Goal: Transaction & Acquisition: Purchase product/service

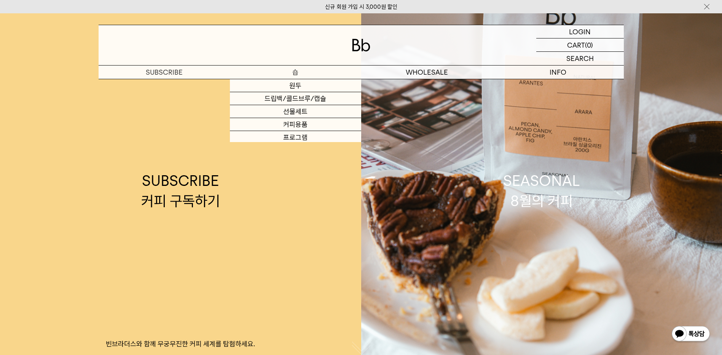
click at [299, 69] on p "숍" at bounding box center [295, 71] width 131 height 13
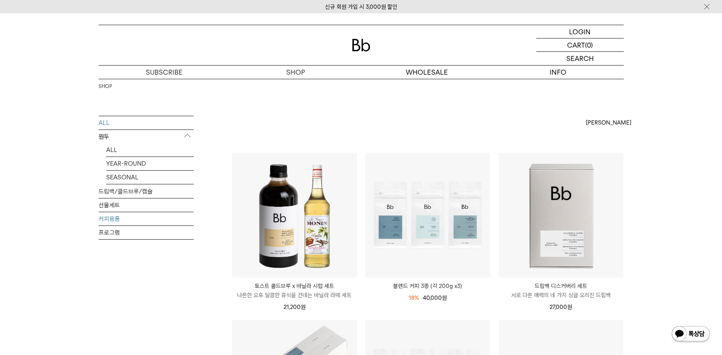
click at [138, 220] on link "커피용품" at bounding box center [146, 218] width 95 height 13
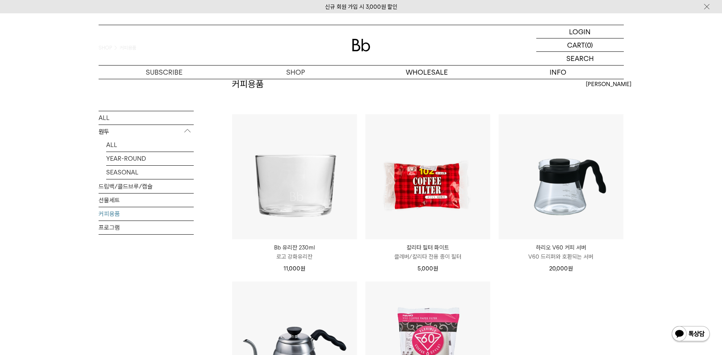
scroll to position [38, 0]
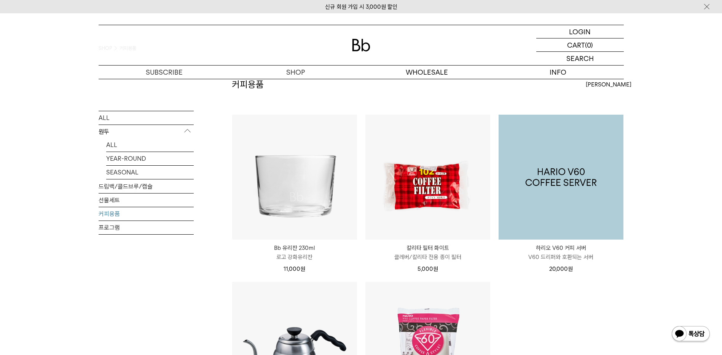
click at [576, 182] on img at bounding box center [561, 177] width 125 height 125
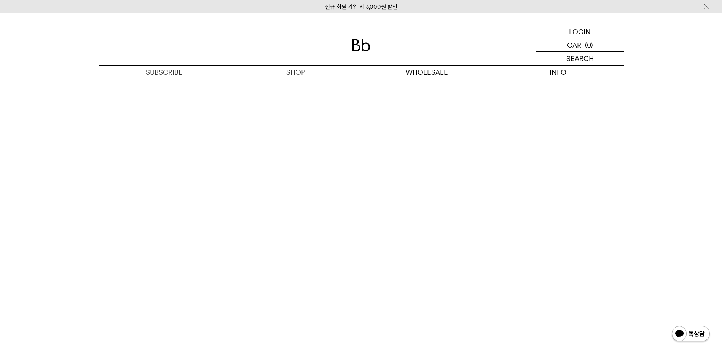
scroll to position [990, 0]
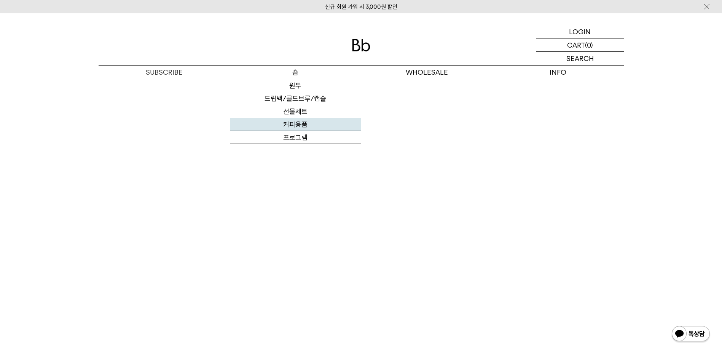
click at [302, 126] on link "커피용품" at bounding box center [295, 124] width 131 height 13
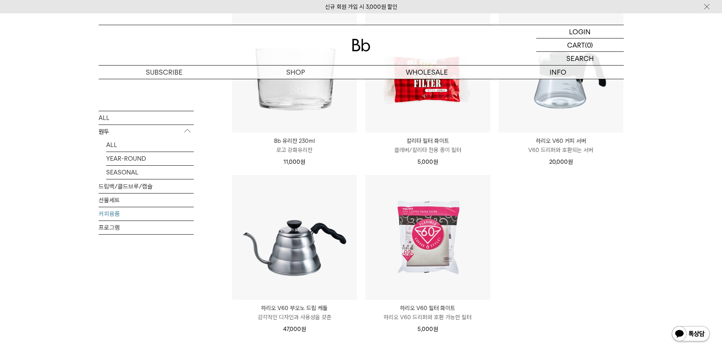
scroll to position [228, 0]
